Goal: Task Accomplishment & Management: Manage account settings

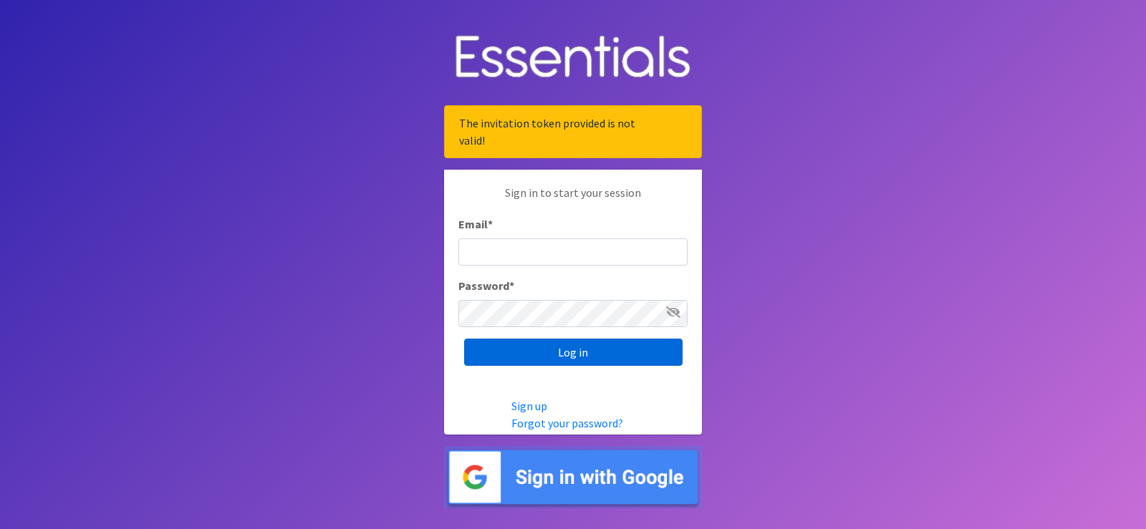
type input "[EMAIL_ADDRESS][DOMAIN_NAME]"
click at [564, 352] on input "Log in" at bounding box center [573, 352] width 218 height 27
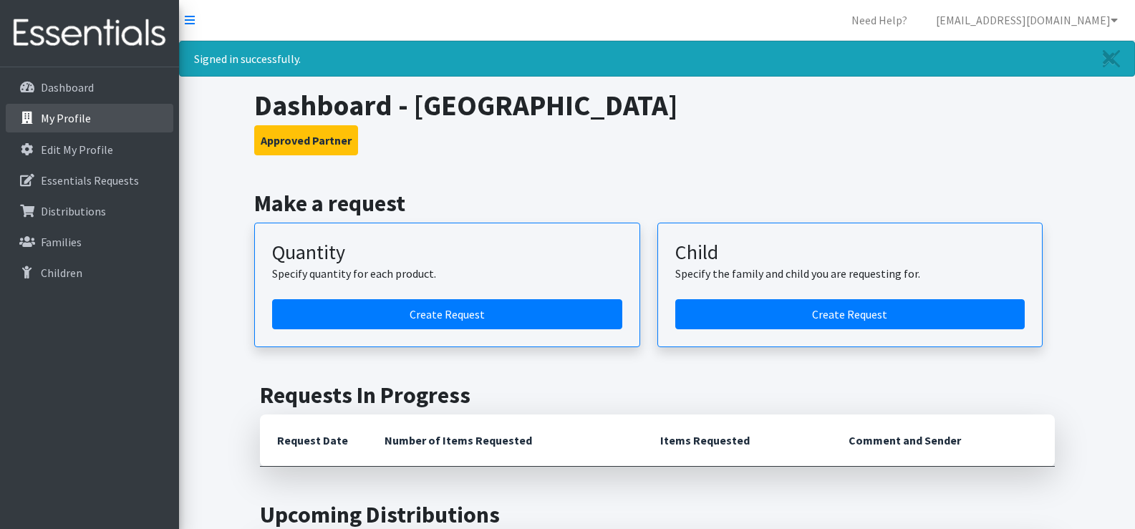
click at [66, 115] on p "My Profile" at bounding box center [66, 118] width 50 height 14
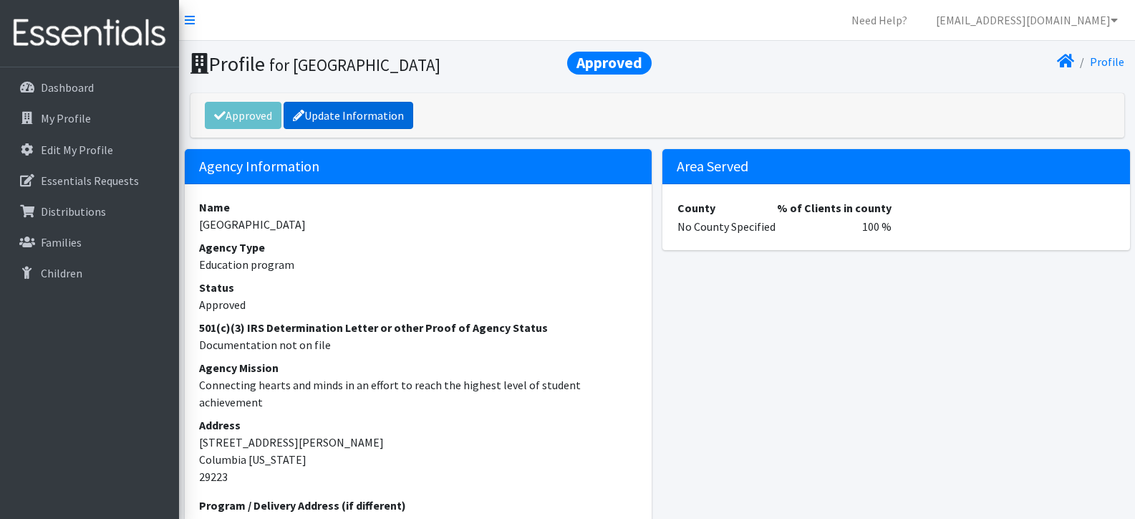
click at [381, 109] on link "Update Information" at bounding box center [349, 115] width 130 height 27
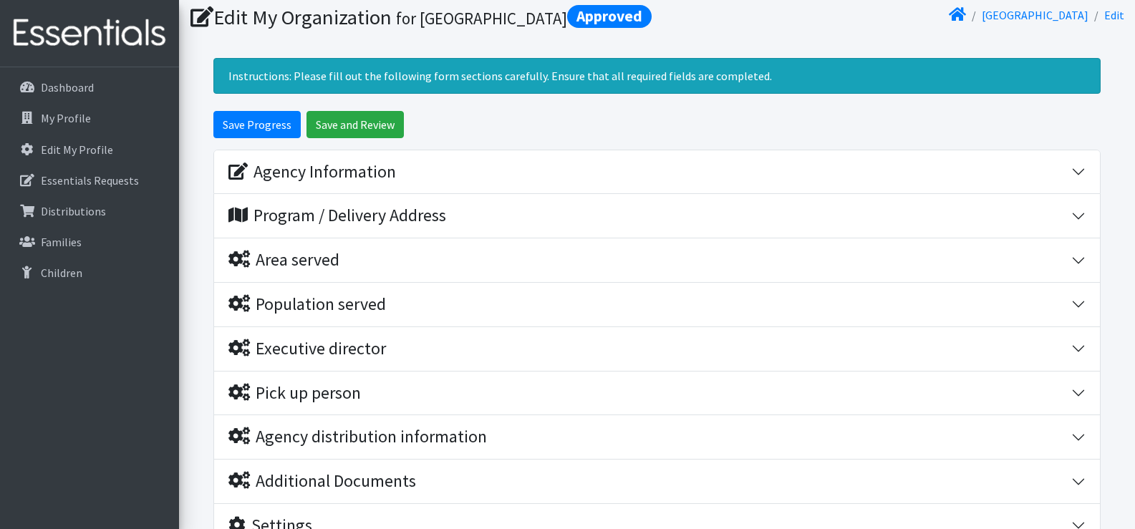
scroll to position [72, 0]
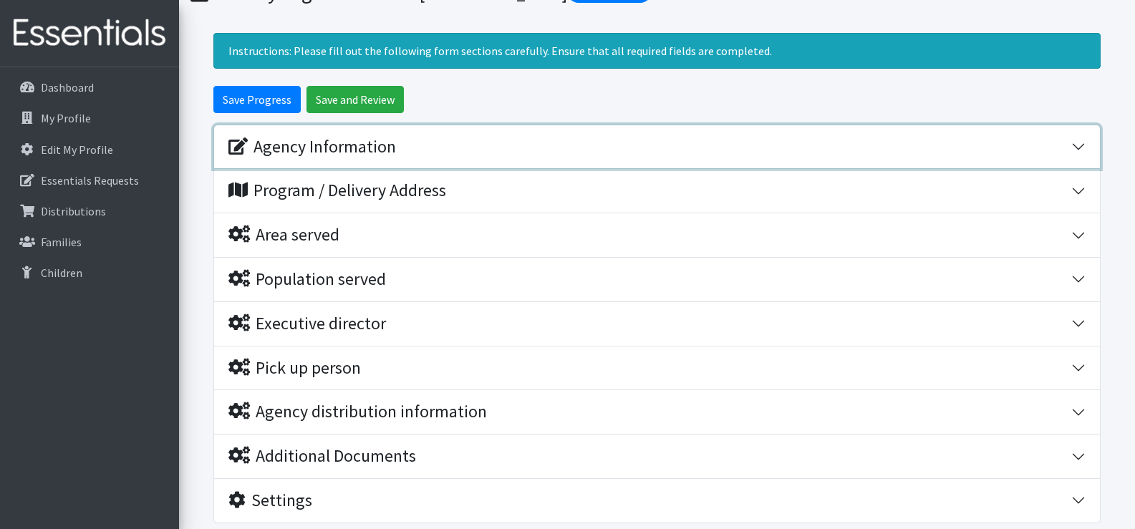
click at [415, 160] on button "Agency Information" at bounding box center [657, 147] width 886 height 44
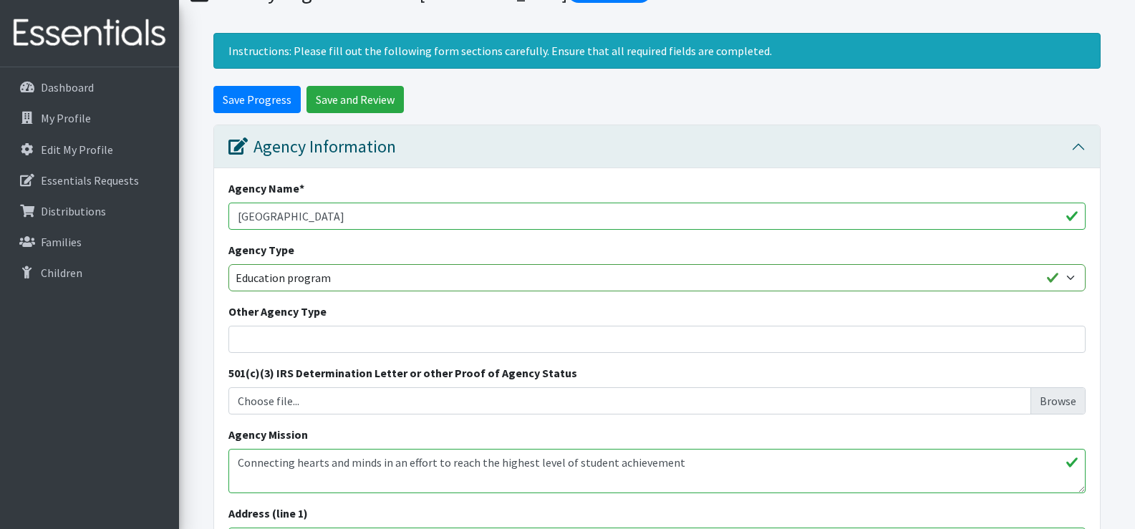
click at [403, 230] on input "[GEOGRAPHIC_DATA]" at bounding box center [657, 216] width 857 height 27
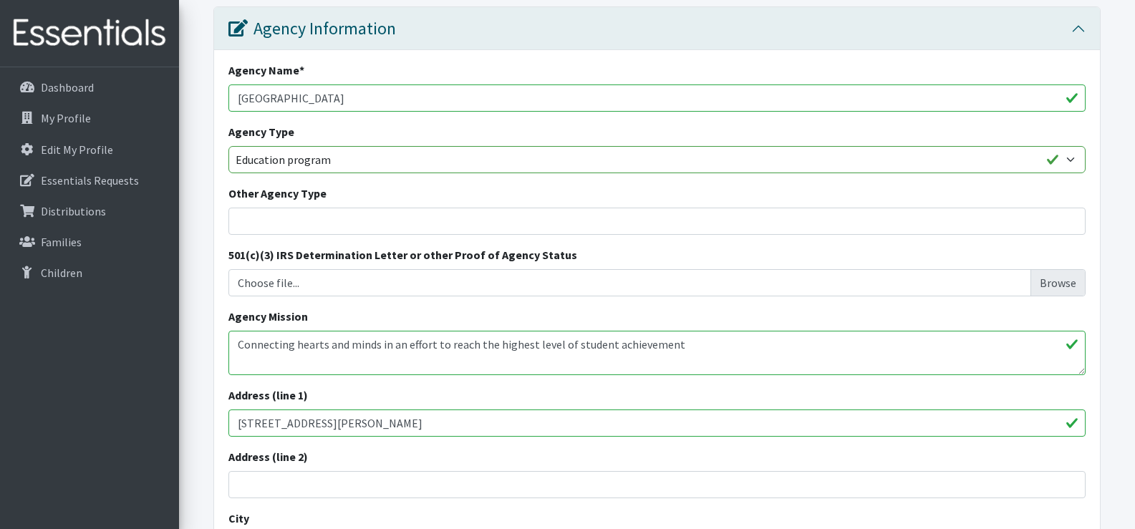
scroll to position [215, 0]
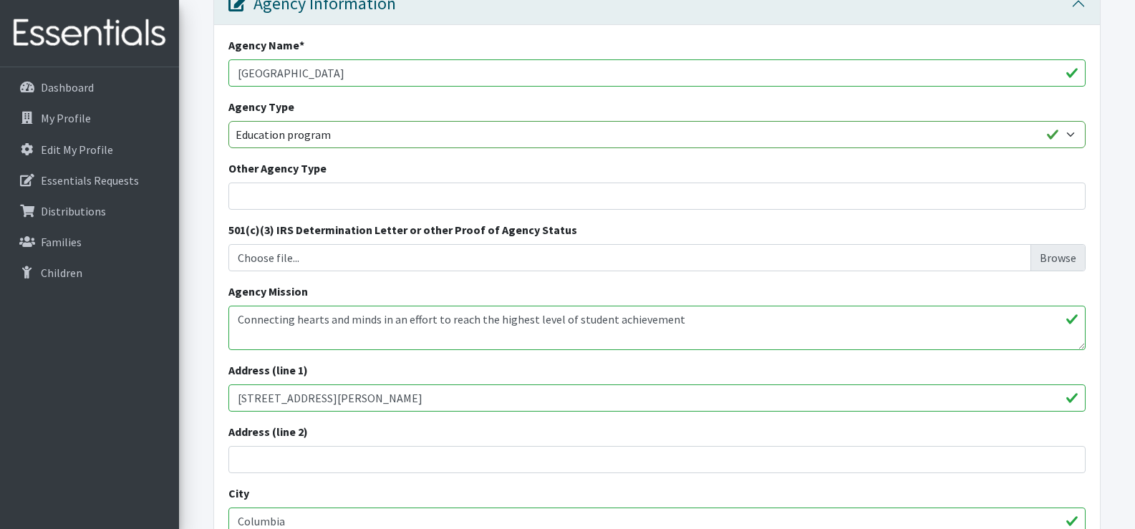
type input "Spring Valley High School"
click at [497, 343] on textarea "Connecting hearts and minds in an effort to reach the highest level of student …" at bounding box center [657, 328] width 857 height 44
paste textarea "Spring Valley High School, working with its students, families and the communit…"
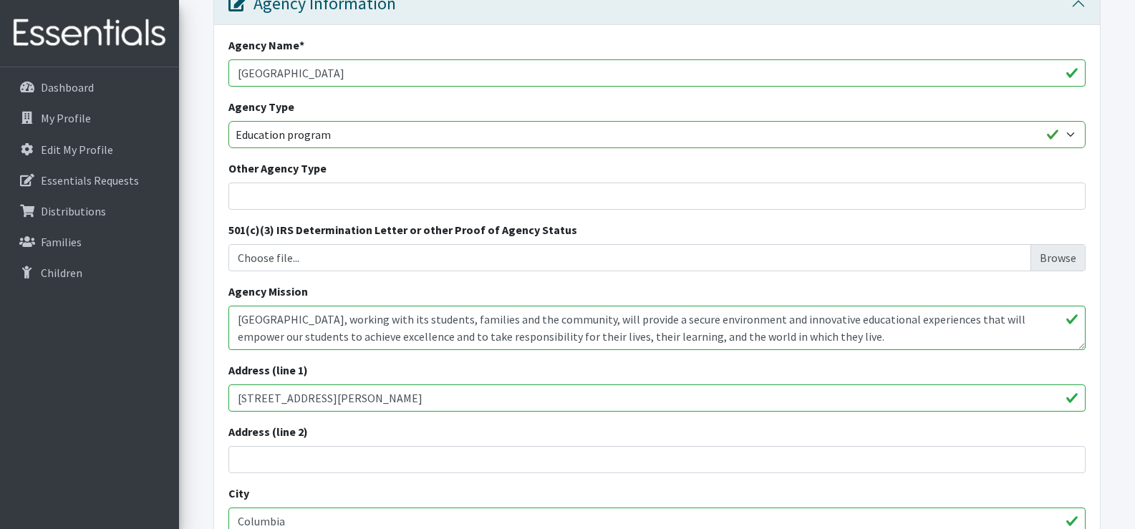
type textarea "Spring Valley High School, working with its students, families and the communit…"
click at [451, 412] on input "7150 Trenholm Rd Ext" at bounding box center [657, 398] width 857 height 27
type input "120 Sparkleberry Lane"
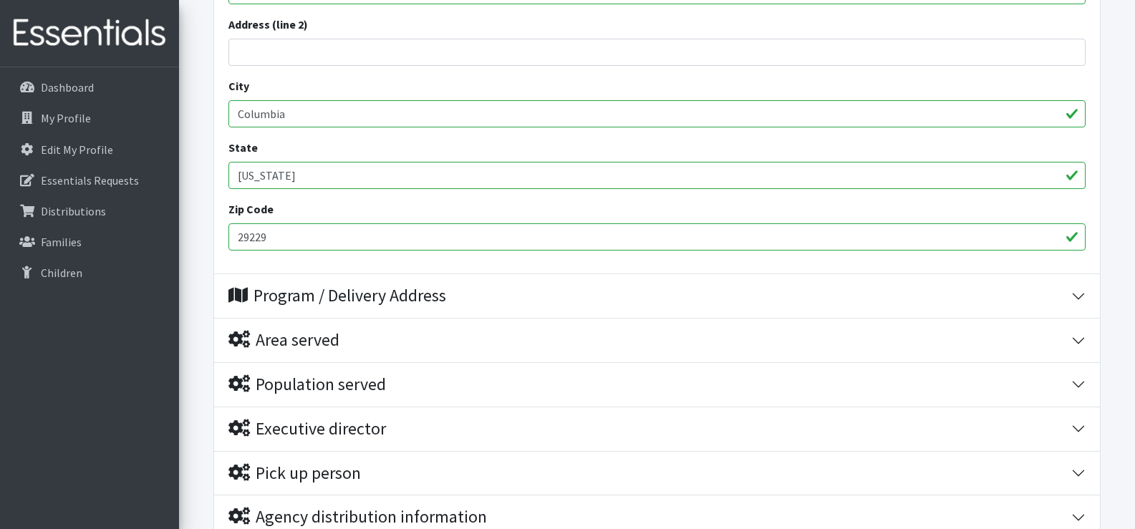
scroll to position [640, 0]
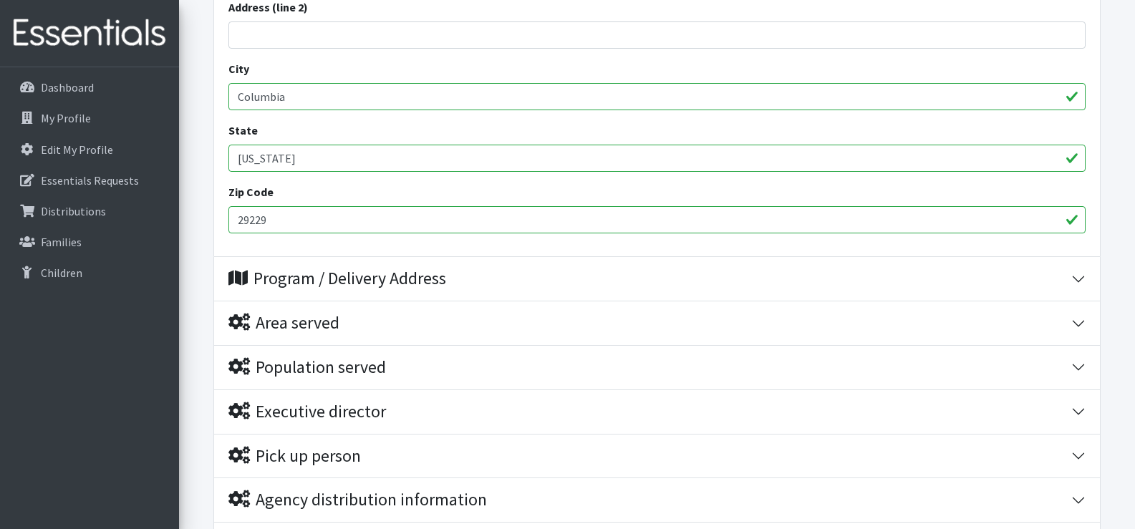
type input "29229"
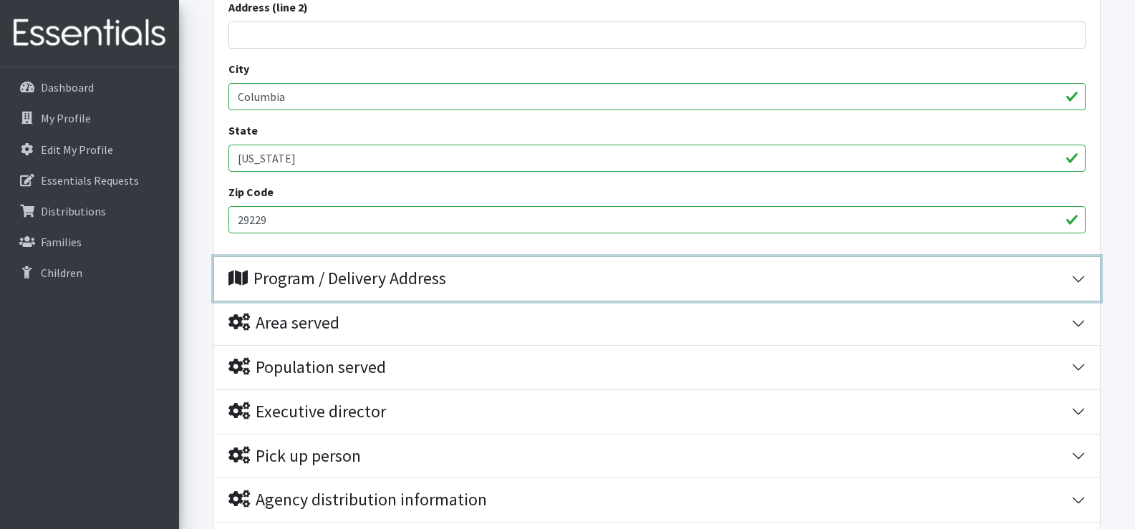
click at [314, 289] on div "Program / Delivery Address" at bounding box center [338, 279] width 218 height 21
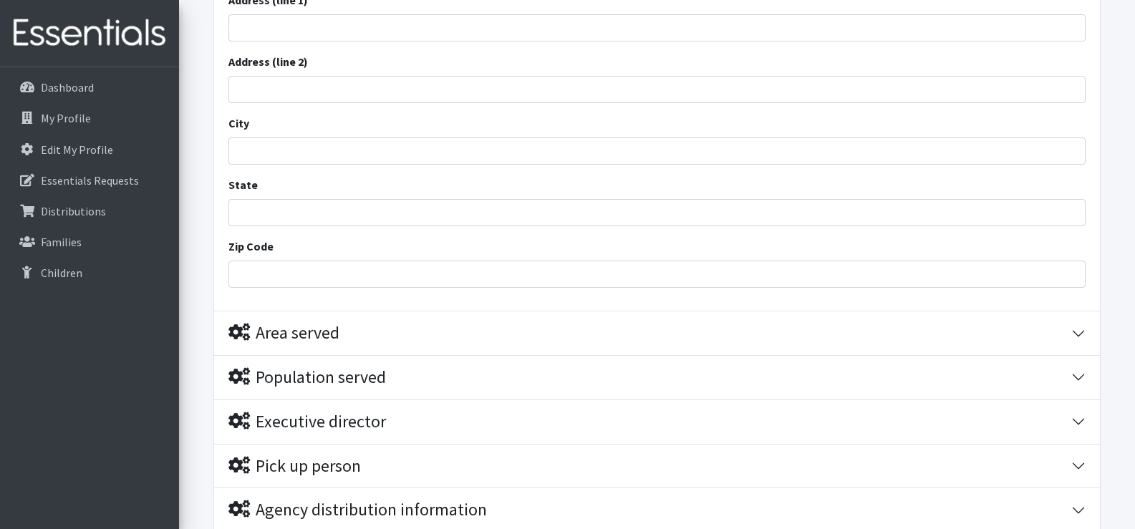
scroll to position [998, 0]
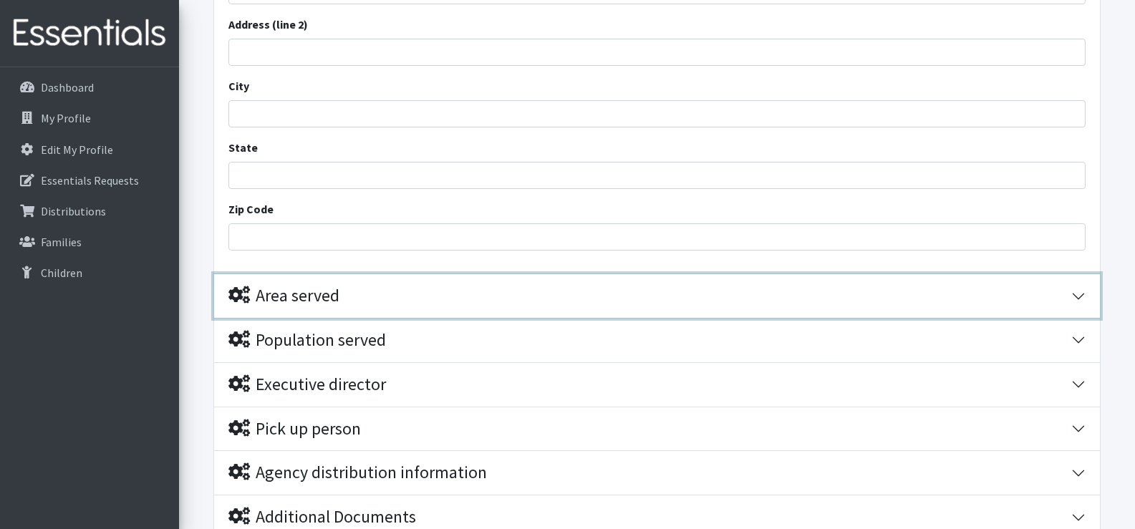
click at [304, 307] on div "Area served" at bounding box center [284, 296] width 111 height 21
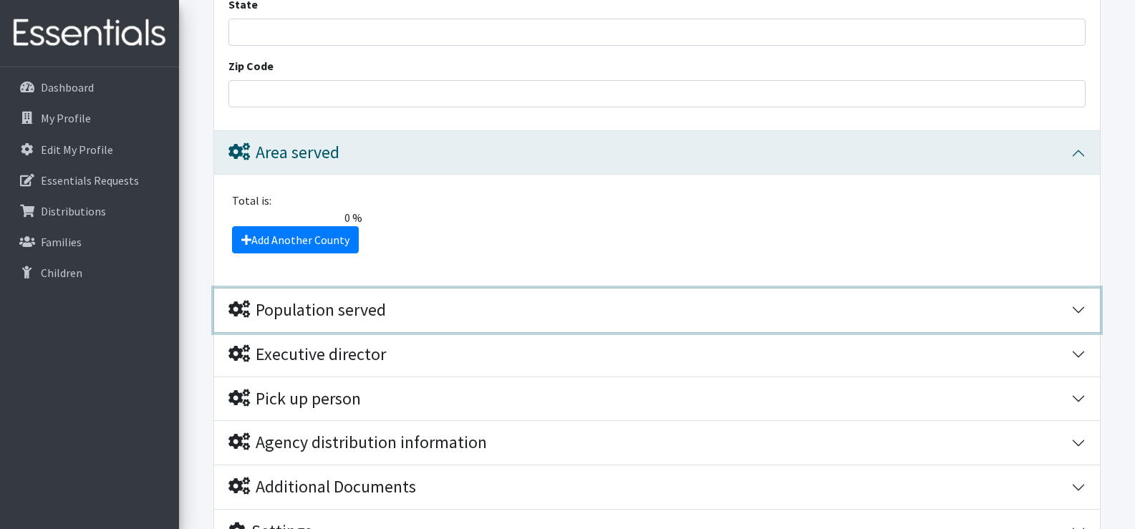
click at [304, 321] on div "Population served" at bounding box center [308, 310] width 158 height 21
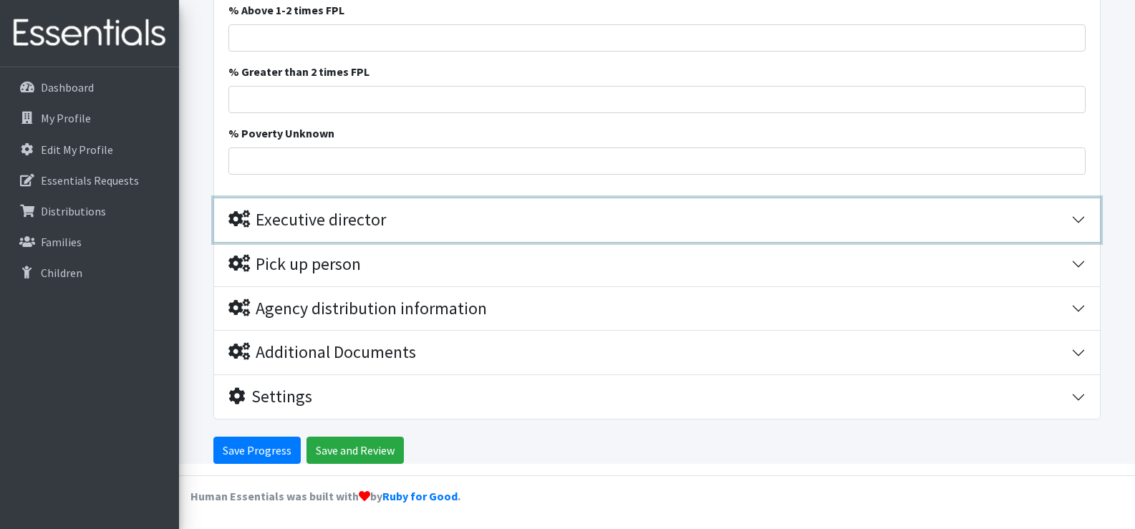
click at [304, 228] on div "Executive director" at bounding box center [308, 220] width 158 height 21
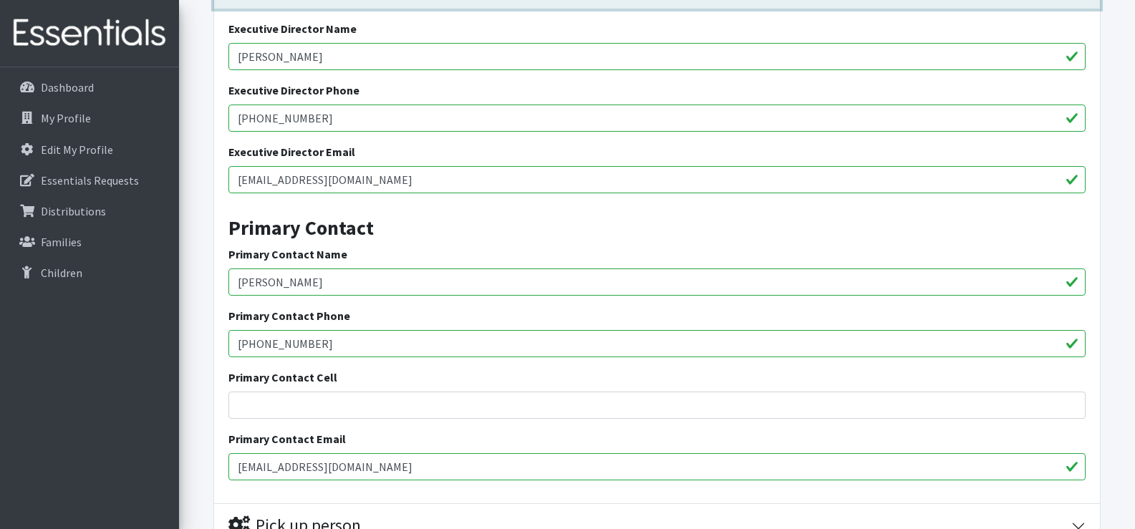
scroll to position [2513, 0]
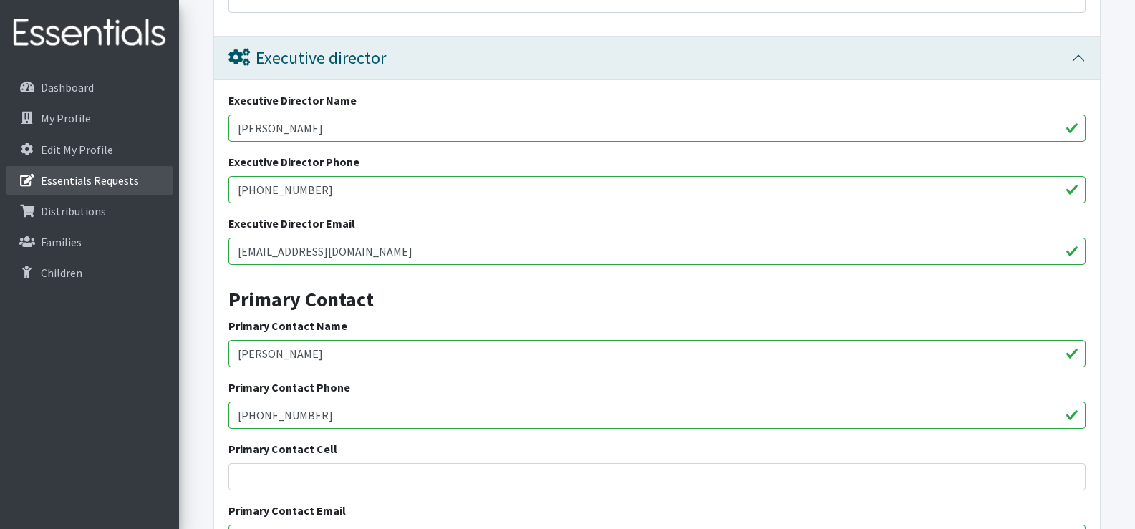
drag, startPoint x: 324, startPoint y: 212, endPoint x: 110, endPoint y: 183, distance: 215.4
type input "Jeff Temoney"
type input "803-699-3500"
paste input "jtemoney"
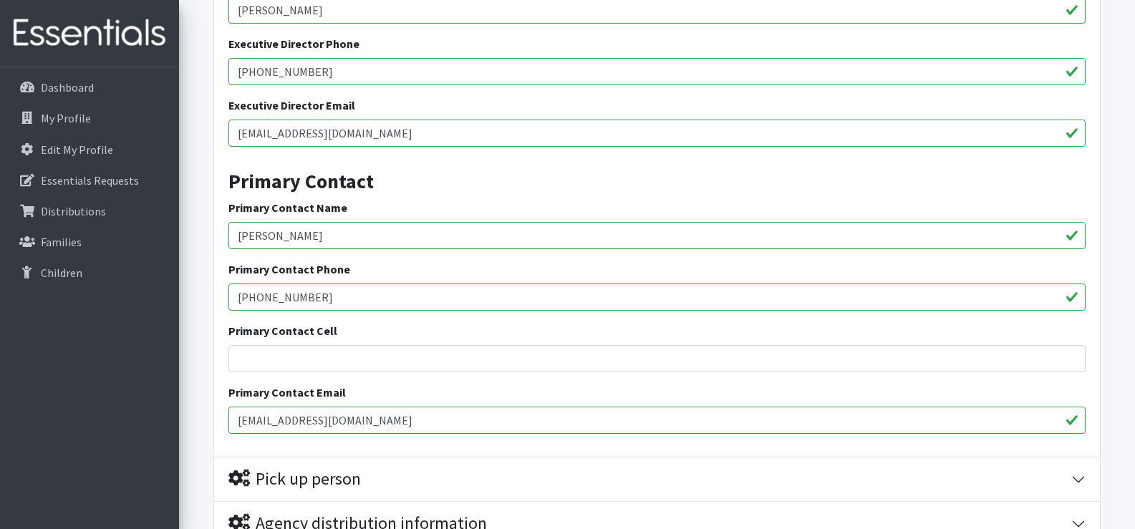
scroll to position [2656, 0]
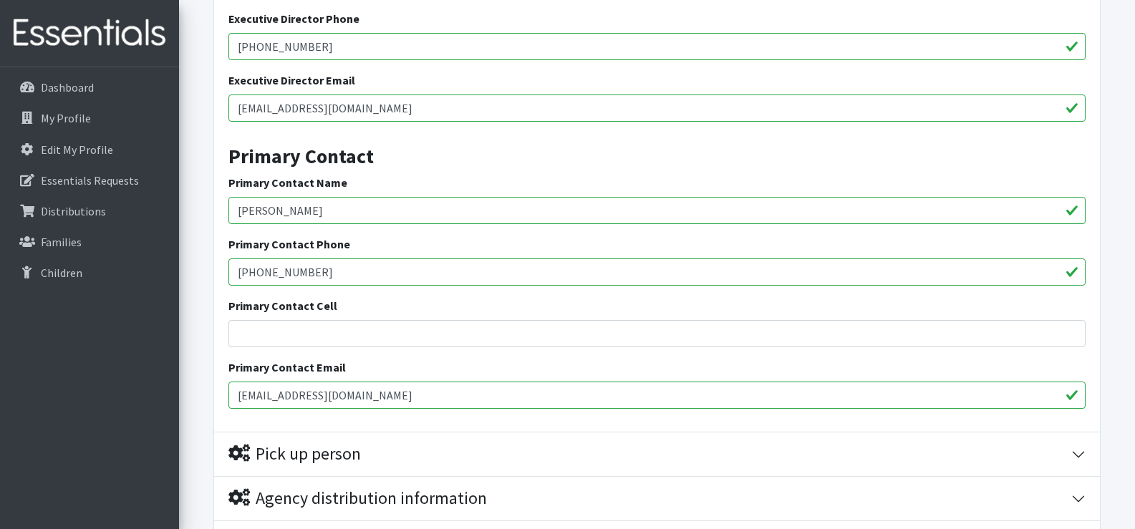
type input "jtemoney@richland2.org"
drag, startPoint x: 331, startPoint y: 304, endPoint x: 92, endPoint y: 242, distance: 247.1
type input "803-699-3500"
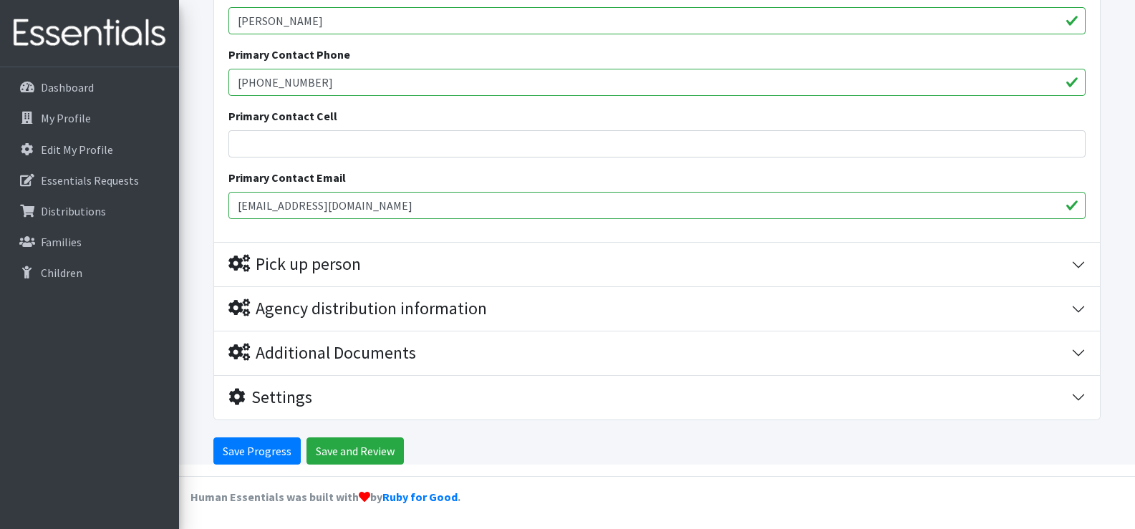
scroll to position [2871, 0]
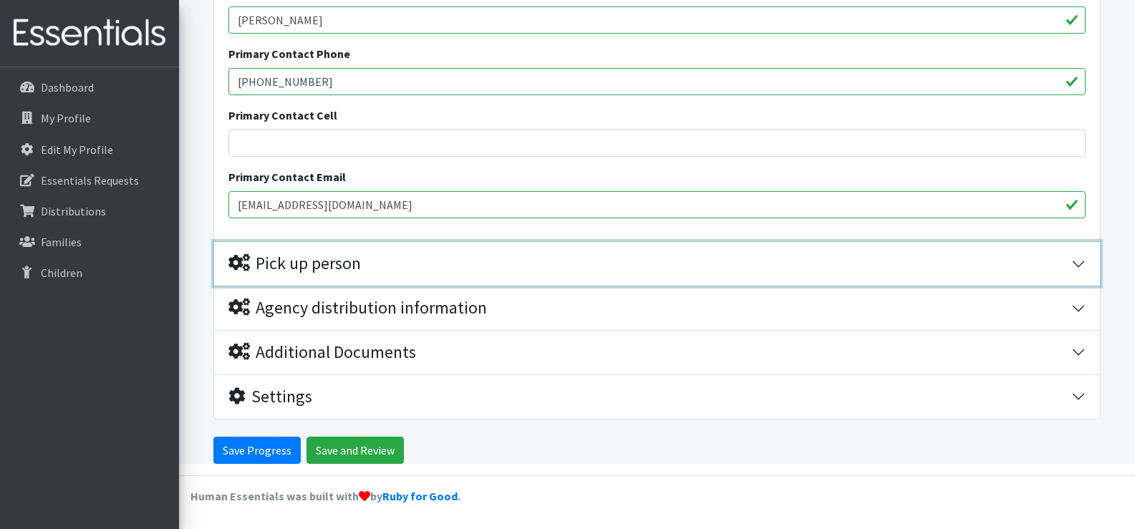
click at [266, 266] on div "Pick up person" at bounding box center [295, 264] width 133 height 21
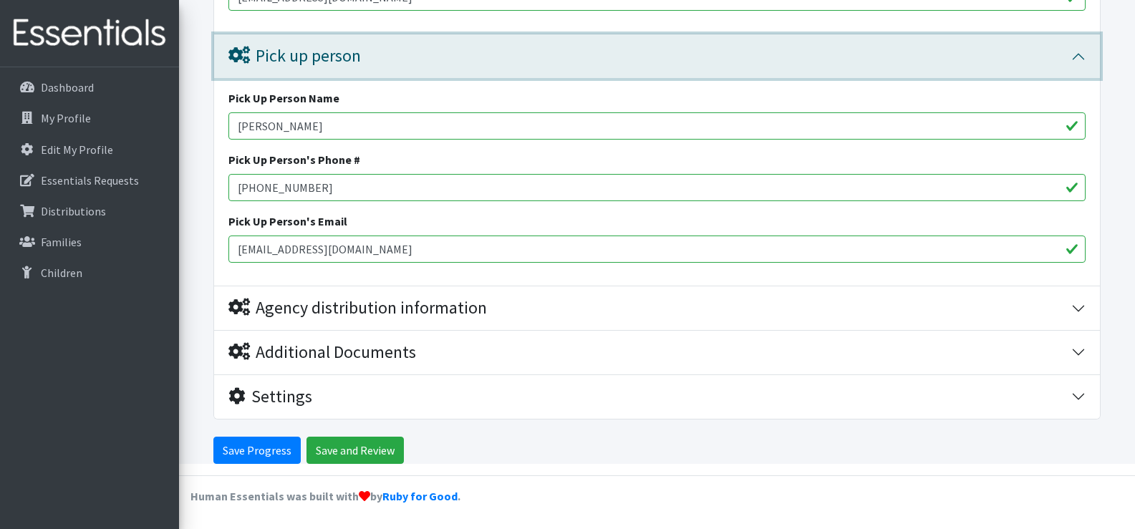
scroll to position [3079, 0]
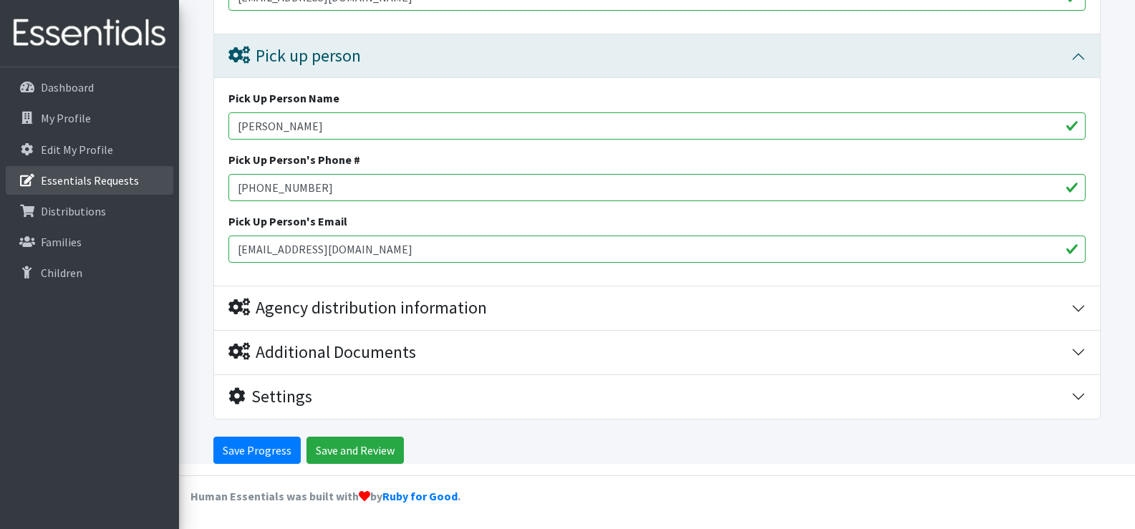
drag, startPoint x: 310, startPoint y: 188, endPoint x: 157, endPoint y: 189, distance: 153.3
type input "803-699-3500"
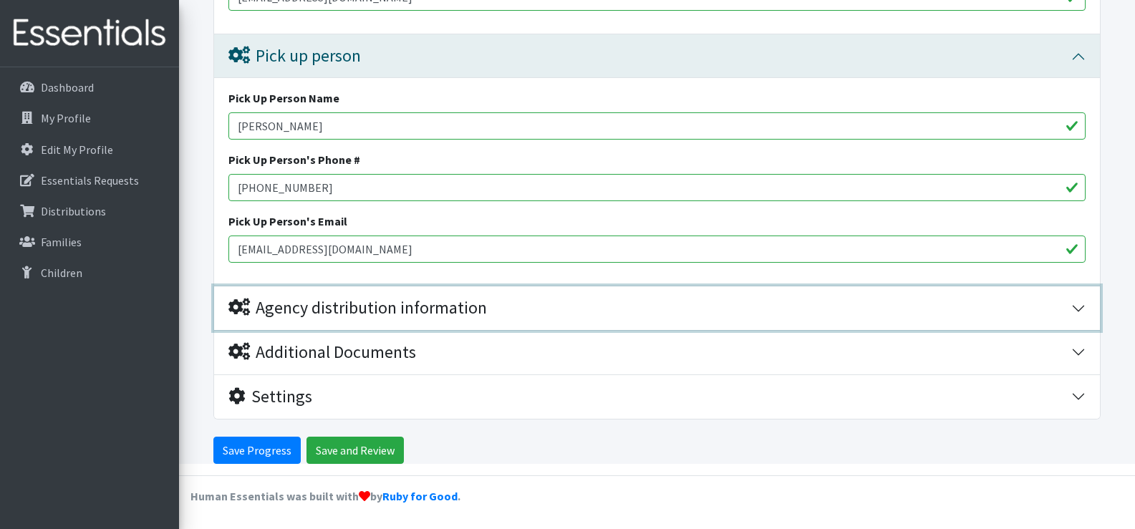
click at [284, 298] on div "Agency distribution information" at bounding box center [358, 308] width 259 height 21
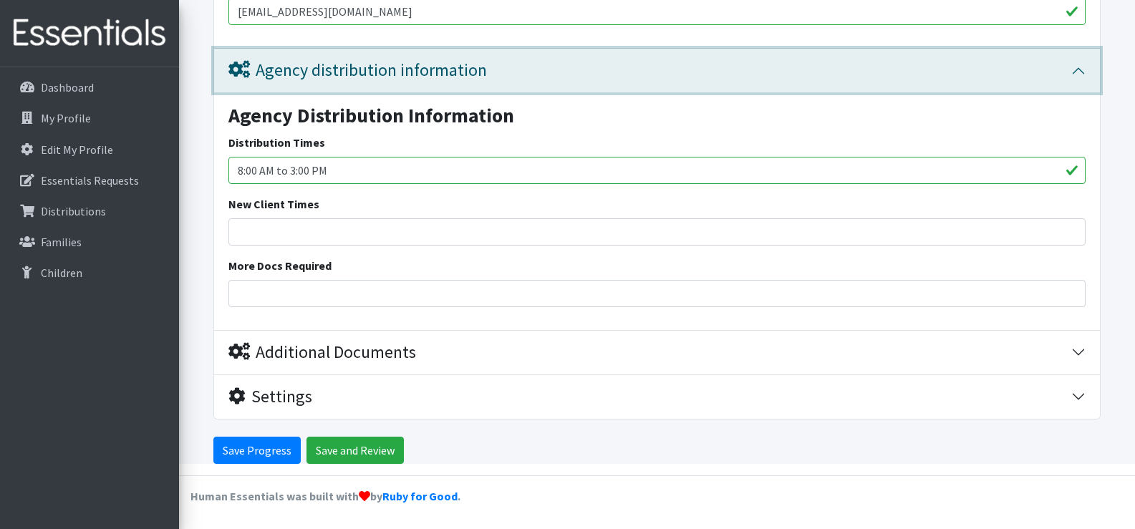
scroll to position [3317, 0]
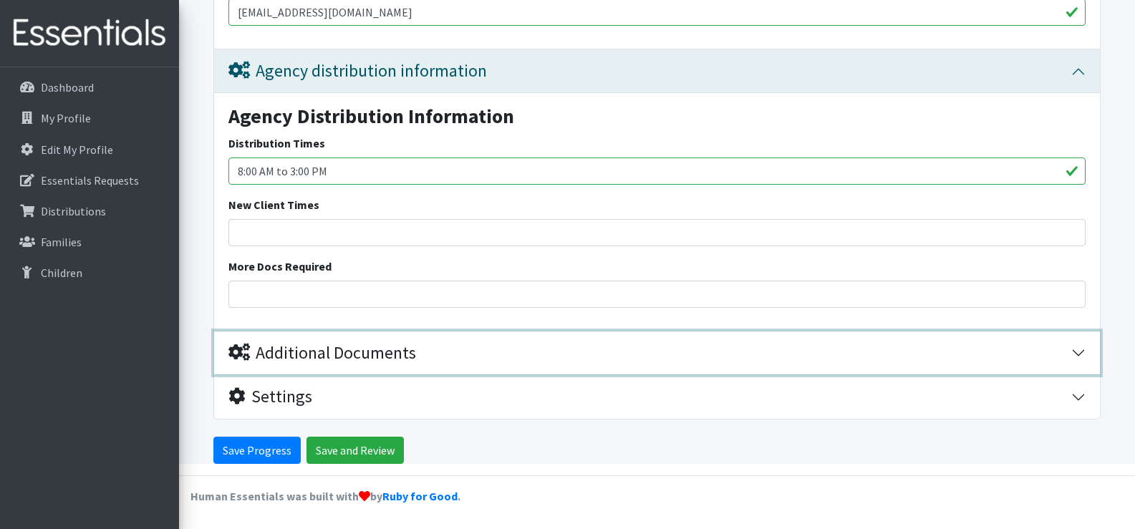
click at [278, 359] on div "Additional Documents" at bounding box center [323, 353] width 188 height 21
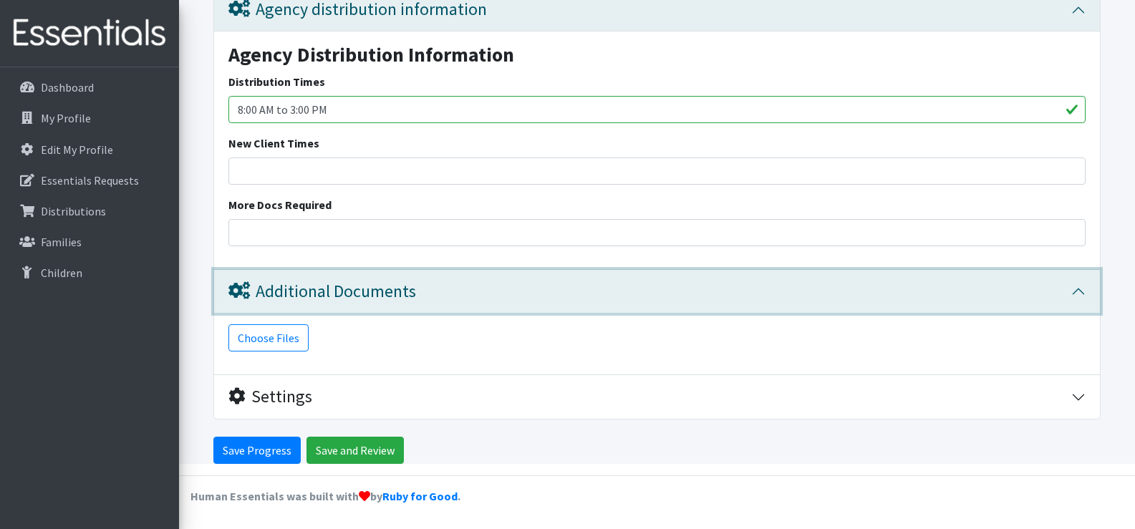
scroll to position [3378, 0]
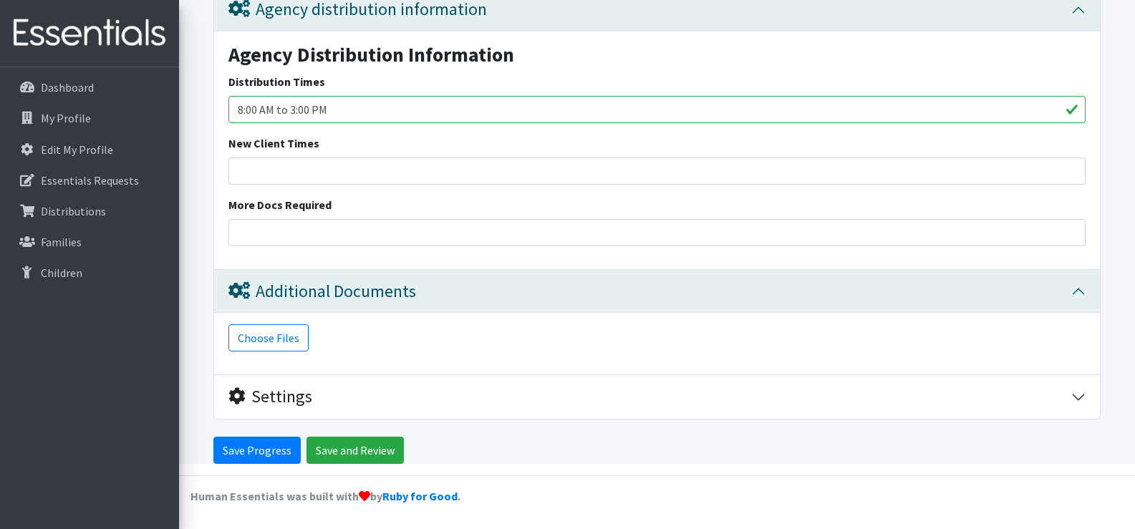
click at [327, 113] on input "8:00 AM to 3:00 PM" at bounding box center [657, 109] width 857 height 27
click at [290, 106] on input "8:00 AM to 3:00 PM" at bounding box center [657, 109] width 857 height 27
type input "8:00 AM to 4:00 PM"
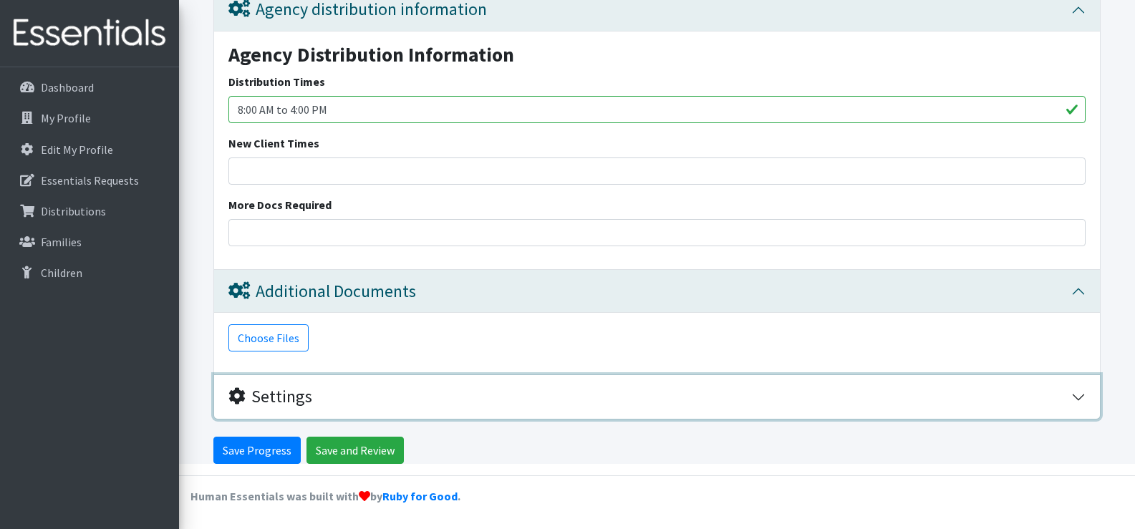
click at [297, 408] on button "Settings" at bounding box center [657, 397] width 886 height 44
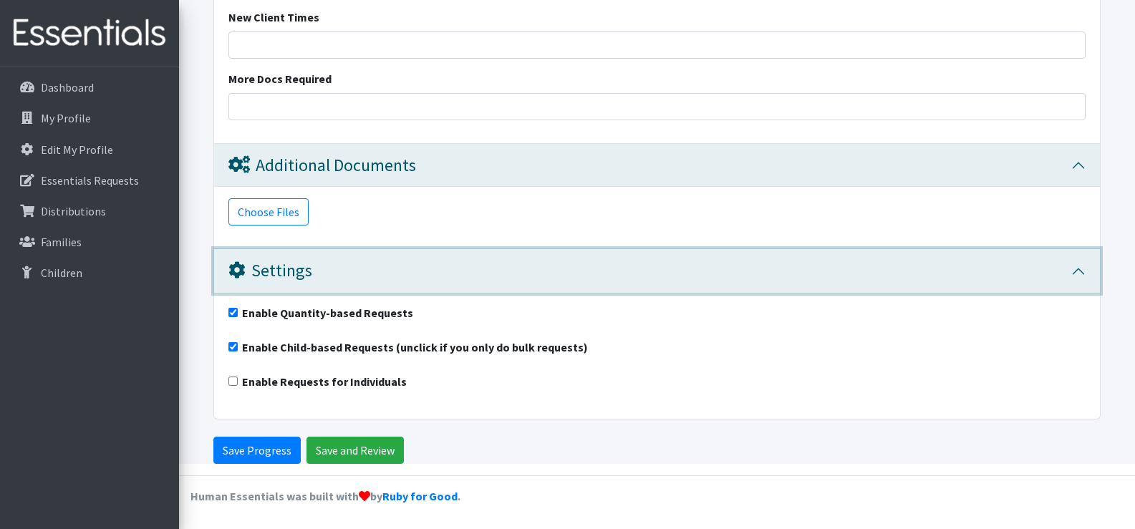
scroll to position [3504, 0]
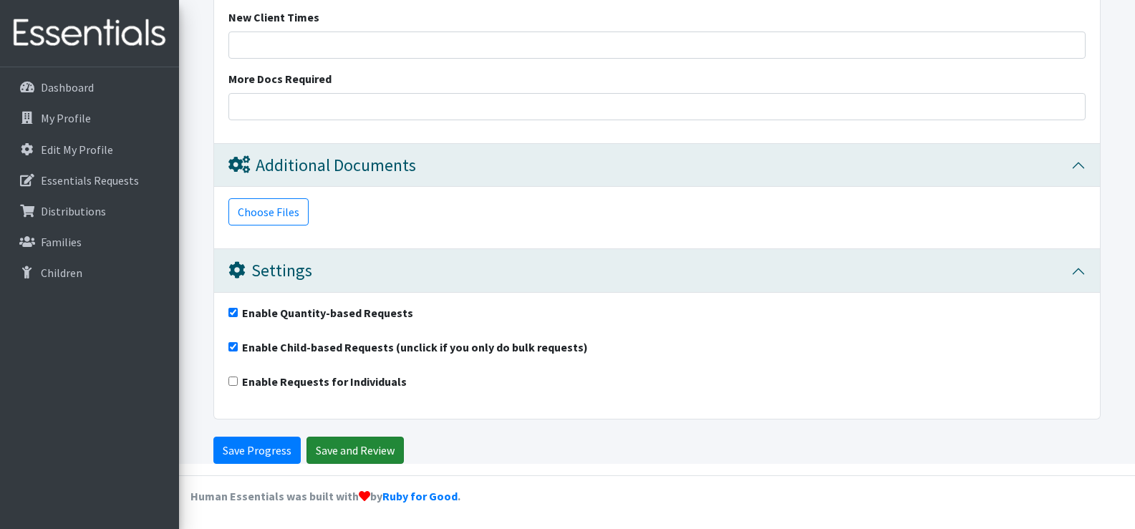
click at [321, 451] on input "Save and Review" at bounding box center [355, 450] width 97 height 27
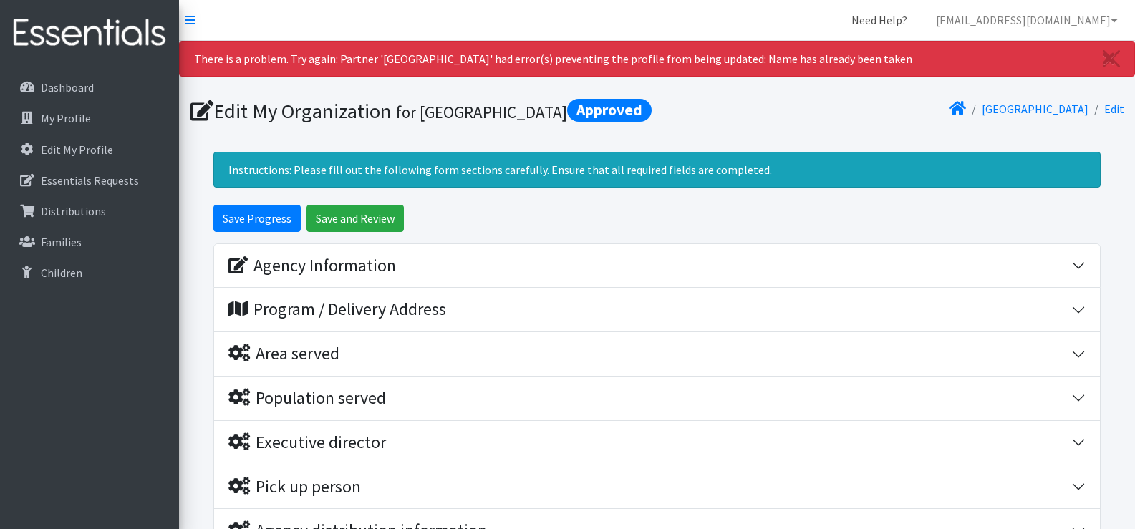
click at [919, 24] on link "Need Help?" at bounding box center [879, 20] width 79 height 29
drag, startPoint x: 958, startPoint y: 55, endPoint x: 337, endPoint y: 74, distance: 621.4
click at [339, 73] on div "There is a problem. Try again: Partner 'Spring Valley High School' had error(s)…" at bounding box center [657, 59] width 956 height 36
copy div "Partner 'Spring Valley High School' had error(s) preventing the profile from be…"
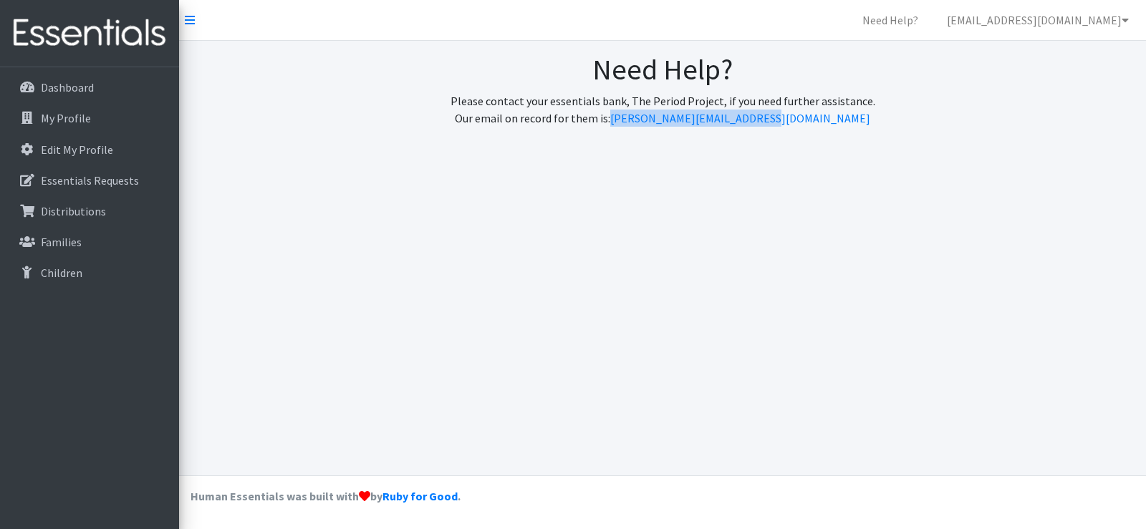
drag, startPoint x: 855, startPoint y: 115, endPoint x: 672, endPoint y: 130, distance: 184.0
click at [672, 130] on div "Need Help? Please contact your essentials bank, The Period Project, if you need…" at bounding box center [662, 95] width 967 height 109
copy link "[PERSON_NAME][EMAIL_ADDRESS][DOMAIN_NAME]"
